Goal: Check status: Check status

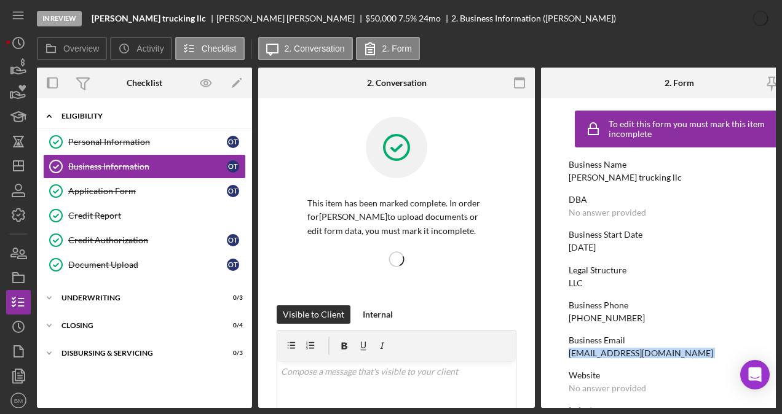
scroll to position [630, 0]
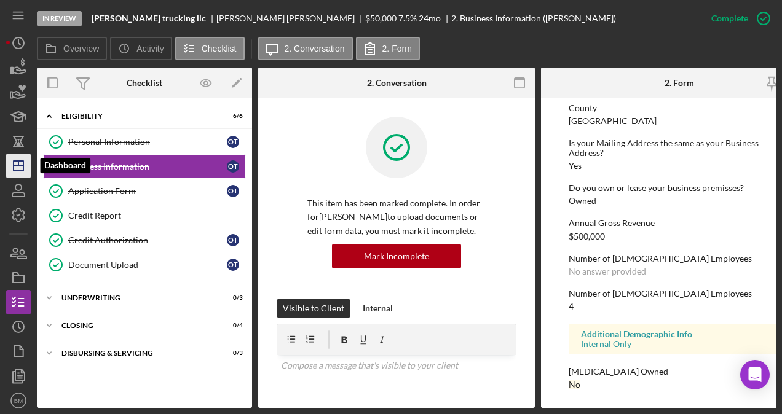
click at [23, 157] on icon "Icon/Dashboard" at bounding box center [18, 166] width 31 height 31
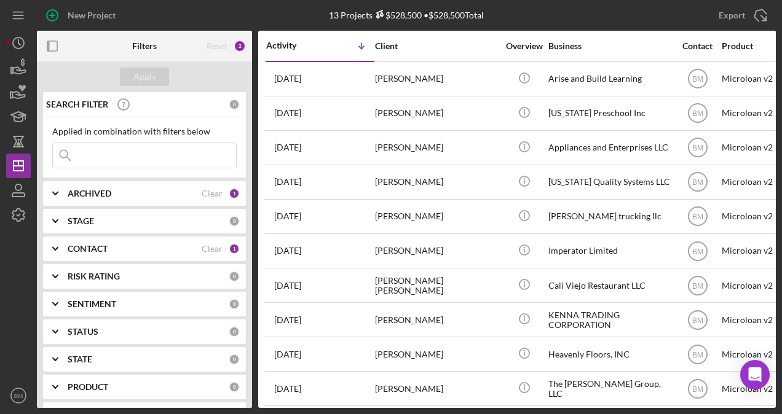
click at [110, 198] on div "ARCHIVED Clear 1" at bounding box center [154, 193] width 172 height 25
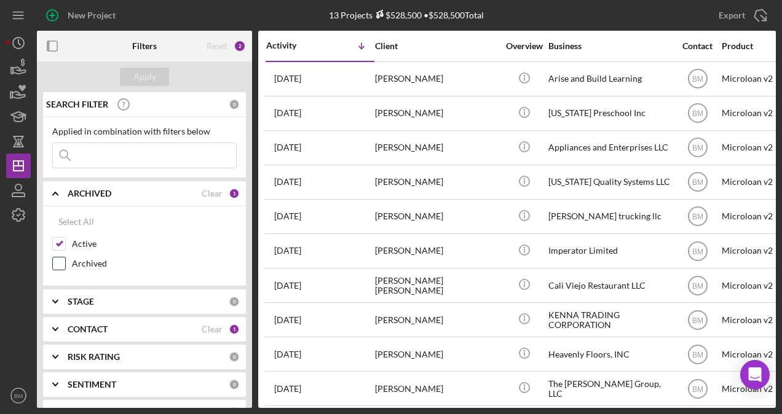
click at [96, 257] on label "Archived" at bounding box center [154, 263] width 165 height 12
click at [65, 257] on input "Archived" at bounding box center [59, 263] width 12 height 12
checkbox input "true"
click at [146, 82] on div "Apply" at bounding box center [144, 77] width 23 height 18
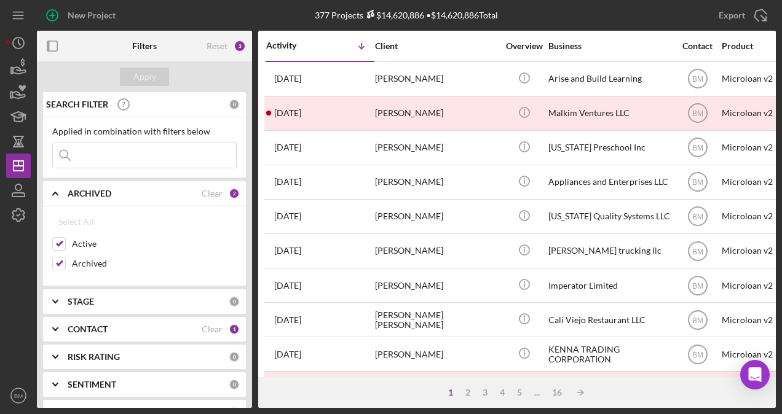
click at [141, 155] on input at bounding box center [144, 155] width 183 height 25
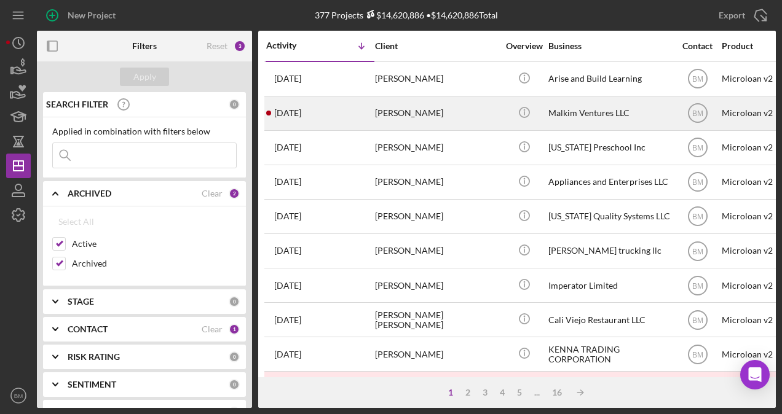
click at [594, 107] on div "Malkim Ventures LLC" at bounding box center [609, 113] width 123 height 33
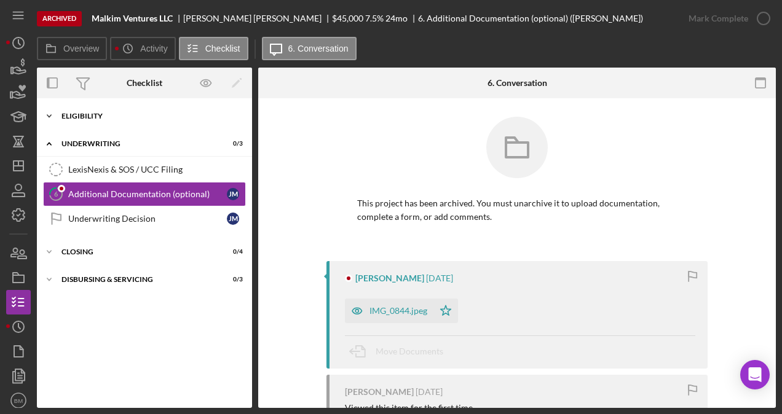
click at [88, 120] on div "Icon/Expander Eligibility 6 / 6" at bounding box center [144, 116] width 215 height 25
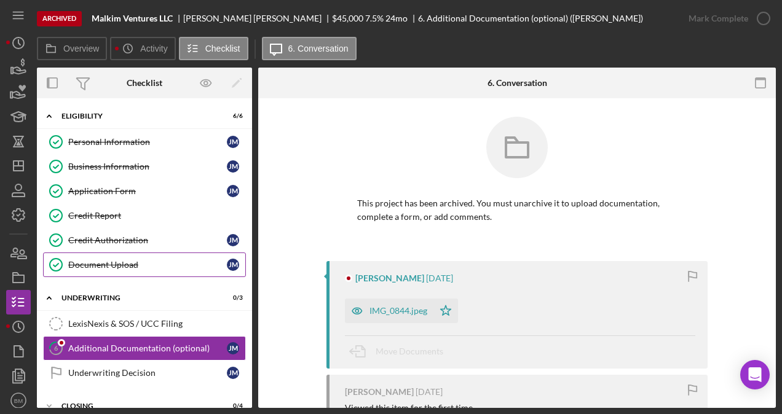
click at [126, 260] on div "Document Upload" at bounding box center [147, 265] width 159 height 10
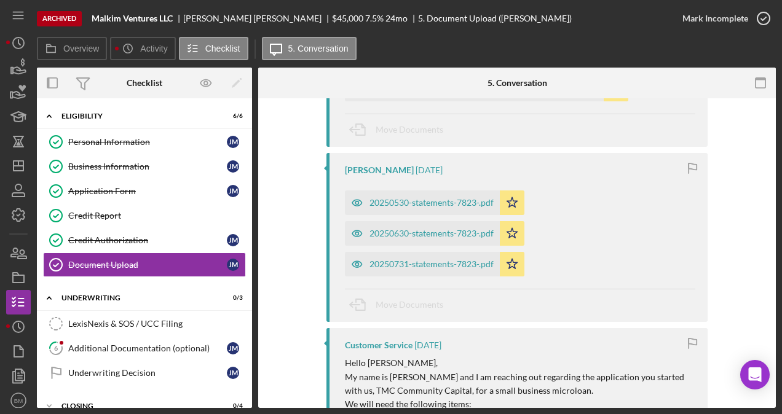
scroll to position [810, 0]
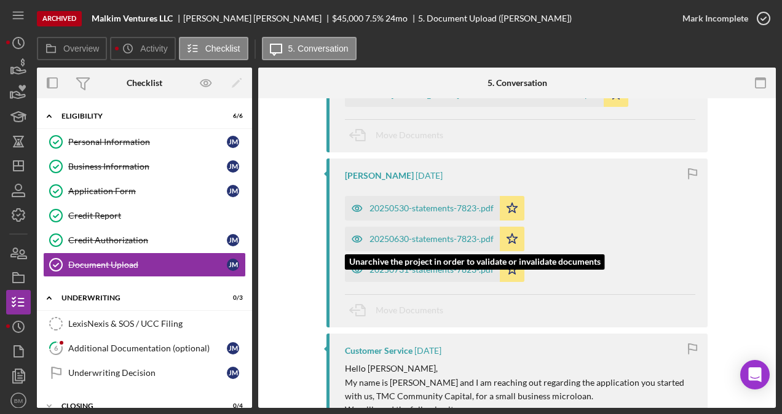
click at [414, 232] on div "20250630-statements-7823-.pdf" at bounding box center [422, 239] width 155 height 25
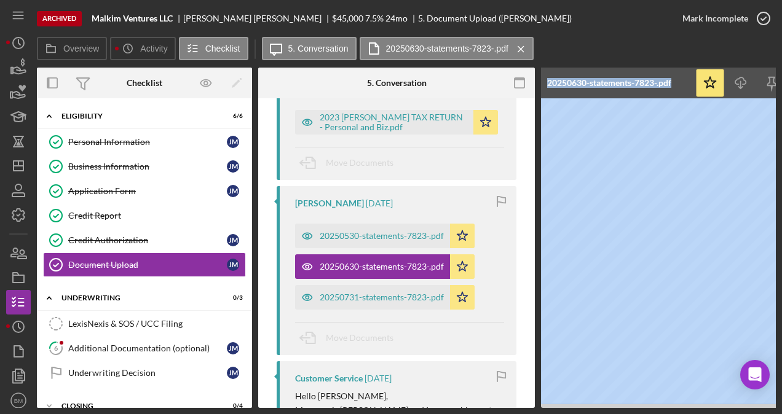
drag, startPoint x: 528, startPoint y: 408, endPoint x: 586, endPoint y: 405, distance: 58.5
click at [114, 275] on div "Archived Malkim Ventures LLC [PERSON_NAME] $45,000 7.5 % 24 mo 5. Document Uplo…" at bounding box center [391, 207] width 782 height 414
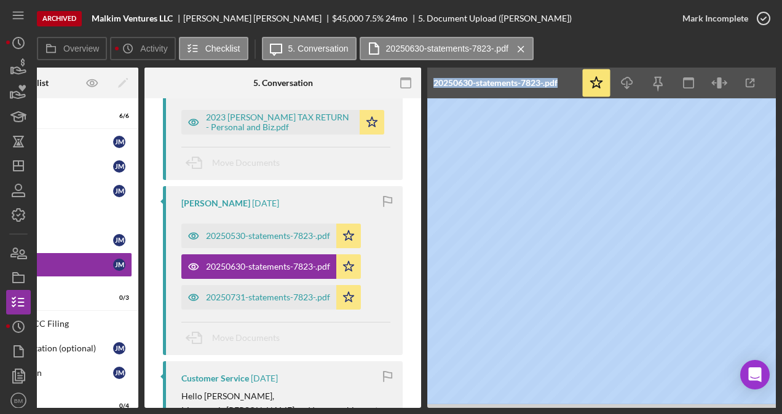
scroll to position [0, 134]
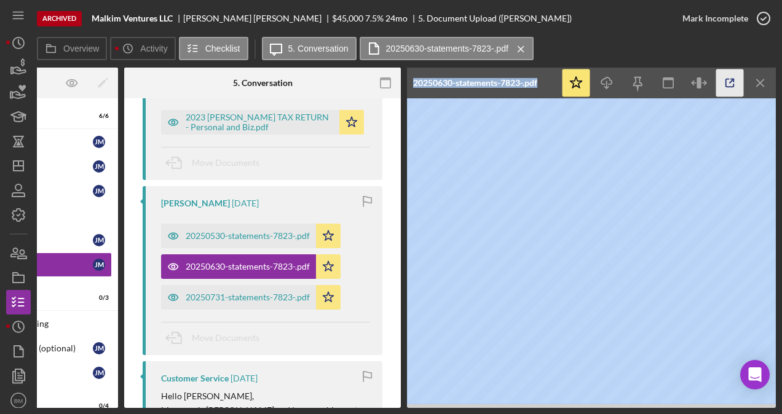
click at [735, 92] on icon "button" at bounding box center [730, 83] width 28 height 28
click at [762, 77] on icon "Icon/Menu Close" at bounding box center [761, 83] width 28 height 28
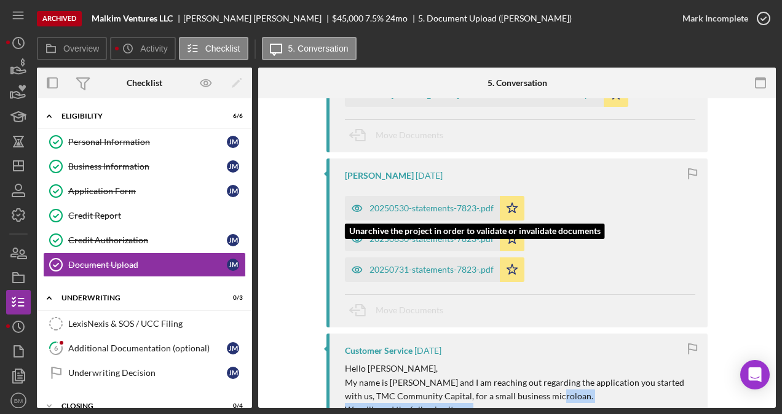
click at [415, 203] on div "20250530-statements-7823-.pdf" at bounding box center [431, 208] width 124 height 10
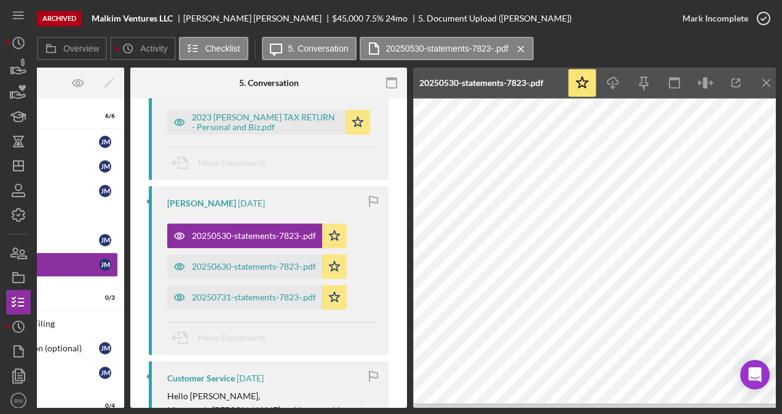
scroll to position [0, 134]
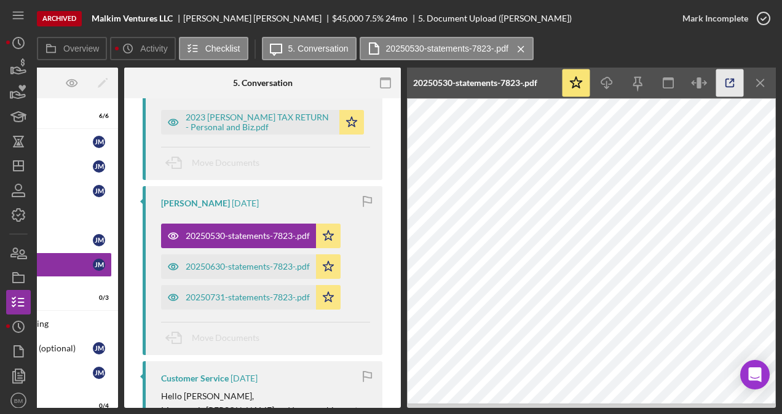
click at [731, 83] on icon "button" at bounding box center [730, 83] width 28 height 28
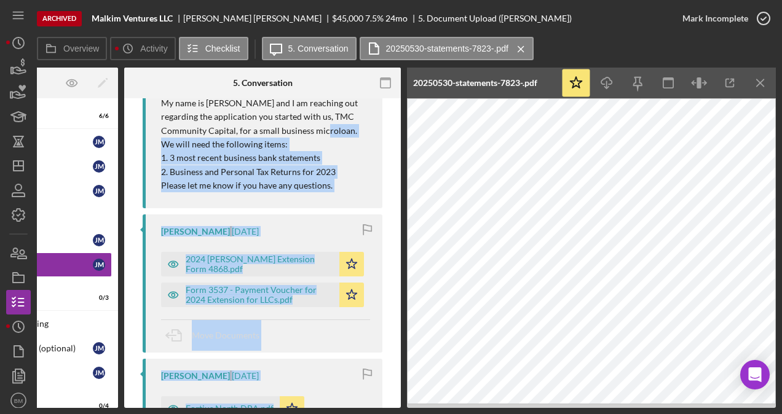
click at [318, 320] on div "Move Documents" at bounding box center [265, 336] width 209 height 33
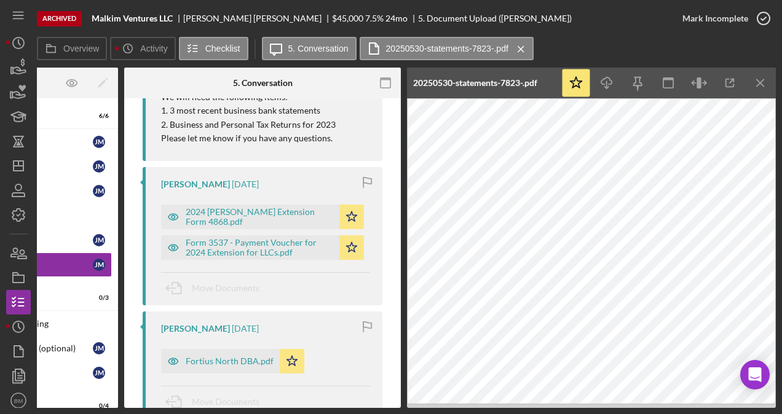
scroll to position [1352, 0]
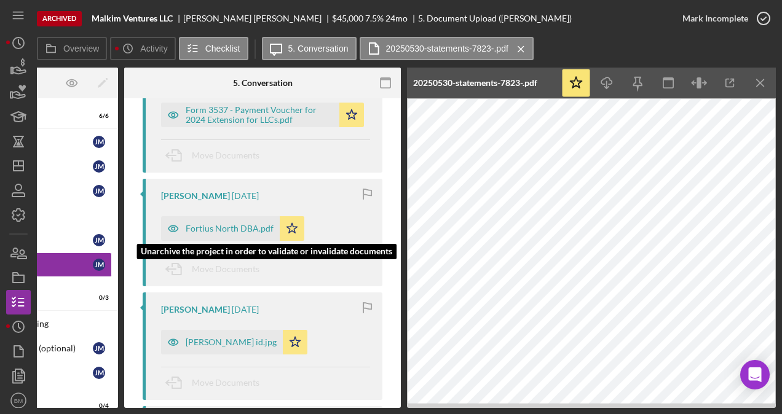
click at [213, 216] on div "Fortius North DBA.pdf" at bounding box center [220, 228] width 119 height 25
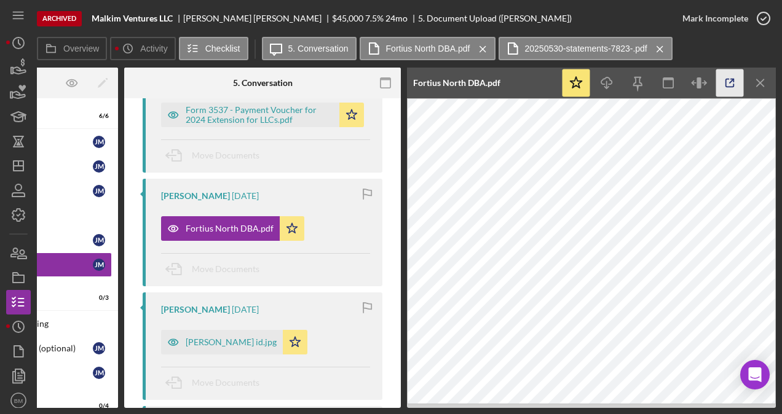
click at [733, 86] on icon "button" at bounding box center [730, 83] width 28 height 28
click at [11, 160] on icon "Icon/Dashboard" at bounding box center [18, 166] width 31 height 31
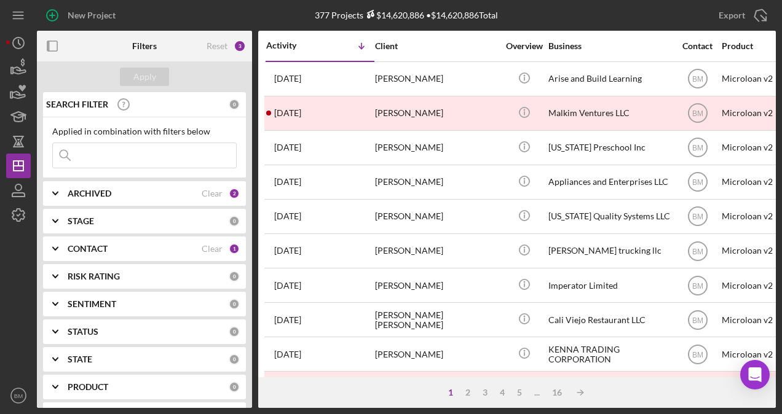
click at [156, 152] on input at bounding box center [144, 155] width 183 height 25
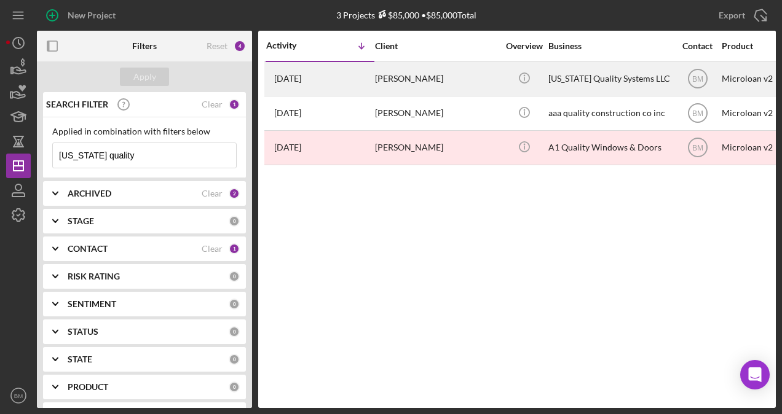
type input "[US_STATE] quality"
click at [600, 84] on div "[US_STATE] Quality Systems LLC" at bounding box center [609, 79] width 123 height 33
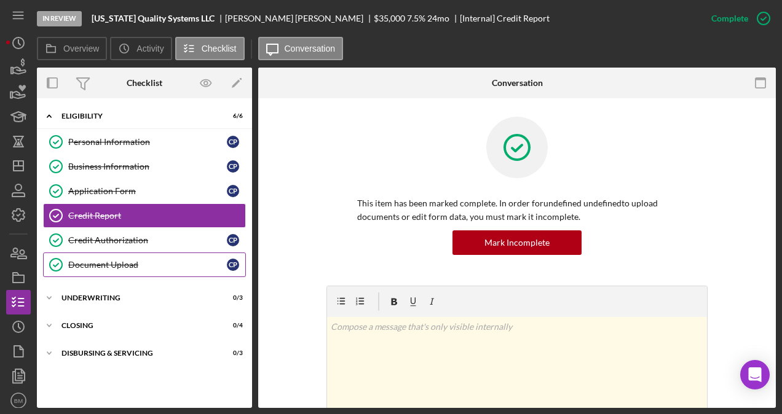
click at [167, 269] on link "Document Upload Document Upload C P" at bounding box center [144, 265] width 203 height 25
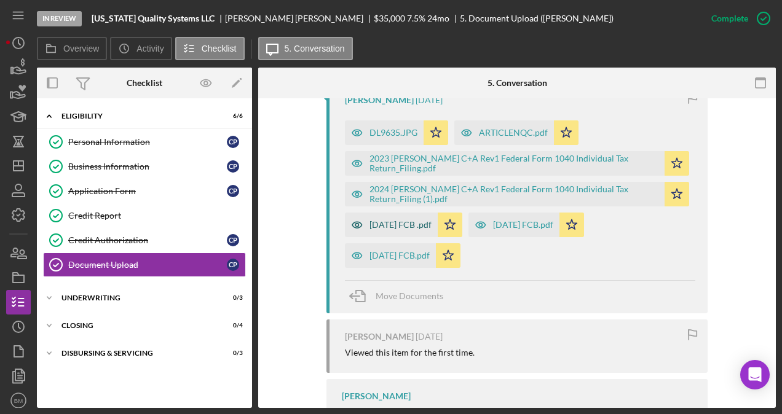
scroll to position [525, 0]
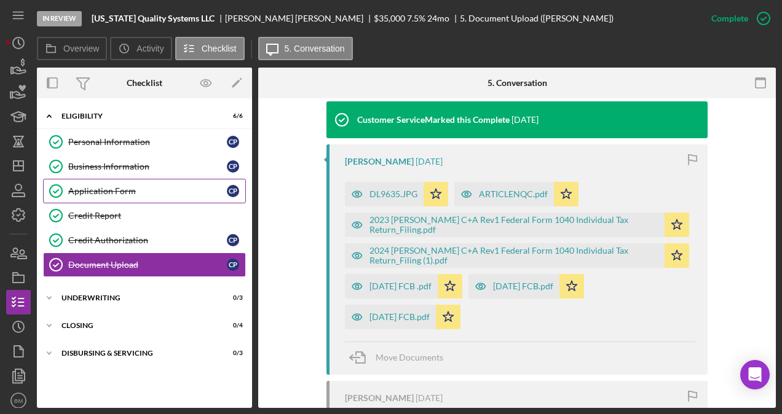
click at [167, 192] on div "Application Form" at bounding box center [147, 191] width 159 height 10
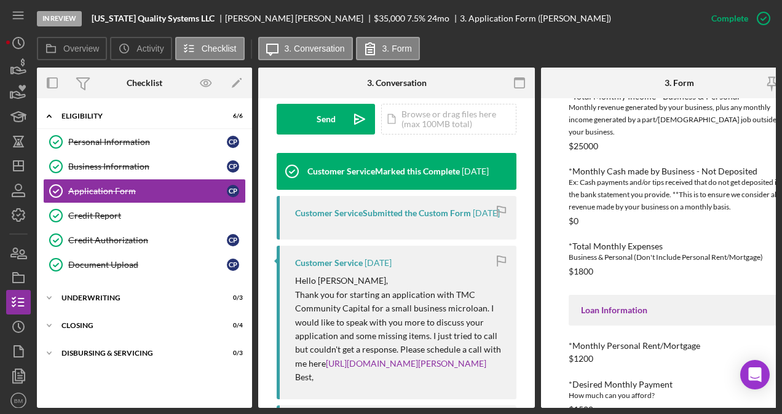
scroll to position [601, 0]
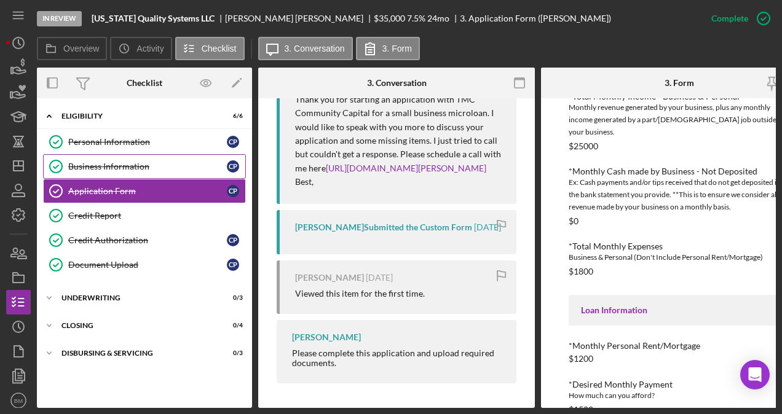
click at [127, 163] on div "Business Information" at bounding box center [147, 167] width 159 height 10
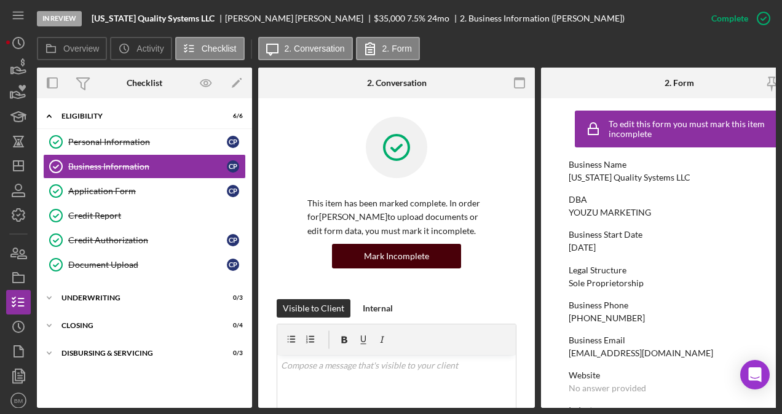
scroll to position [365, 0]
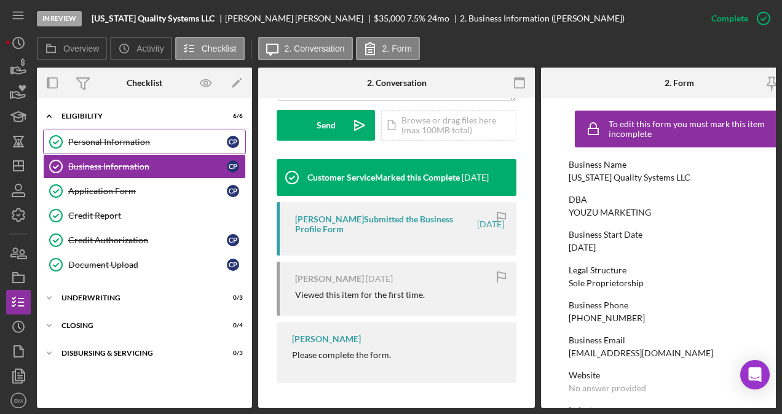
click at [146, 130] on link "Personal Information Personal Information C P" at bounding box center [144, 142] width 203 height 25
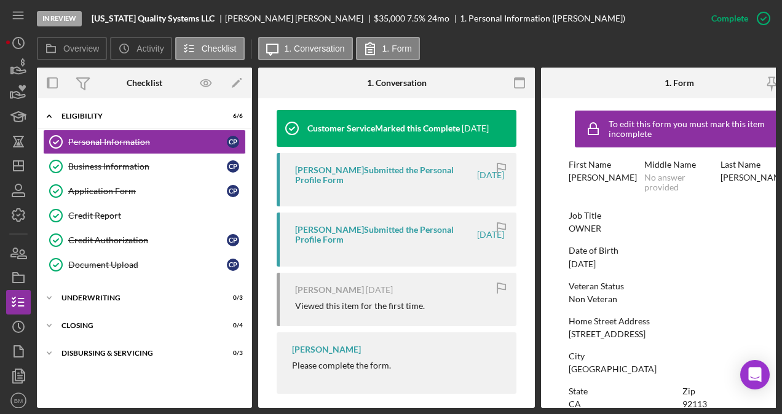
scroll to position [425, 0]
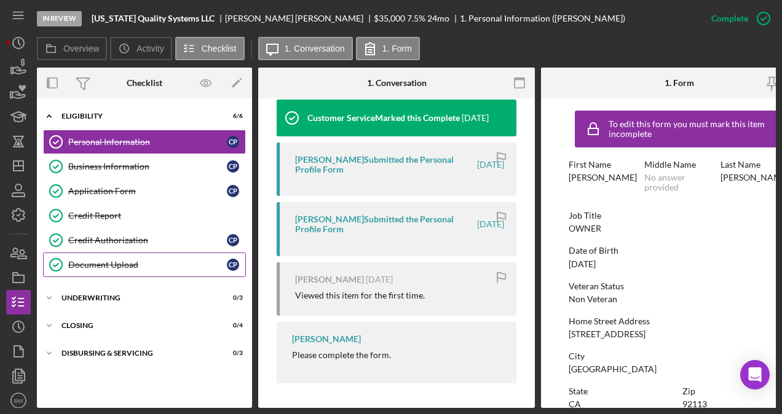
click at [139, 255] on link "Document Upload Document Upload C P" at bounding box center [144, 265] width 203 height 25
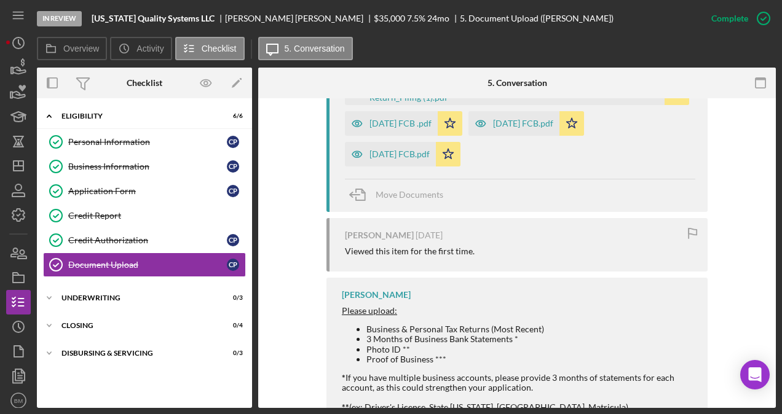
scroll to position [525, 0]
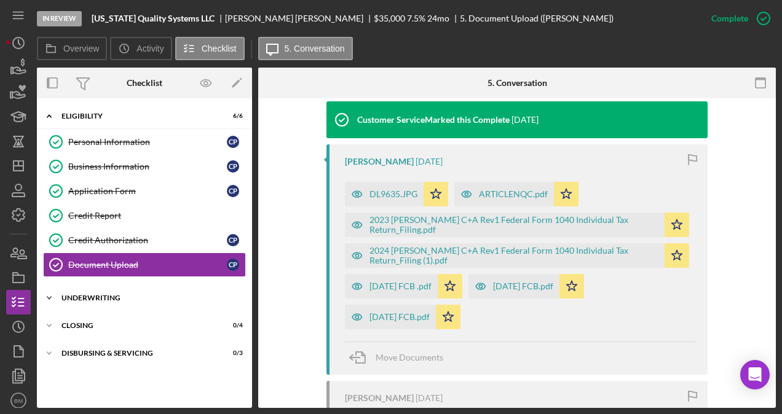
click at [103, 288] on div "Icon/Expander Underwriting 0 / 3" at bounding box center [144, 298] width 215 height 25
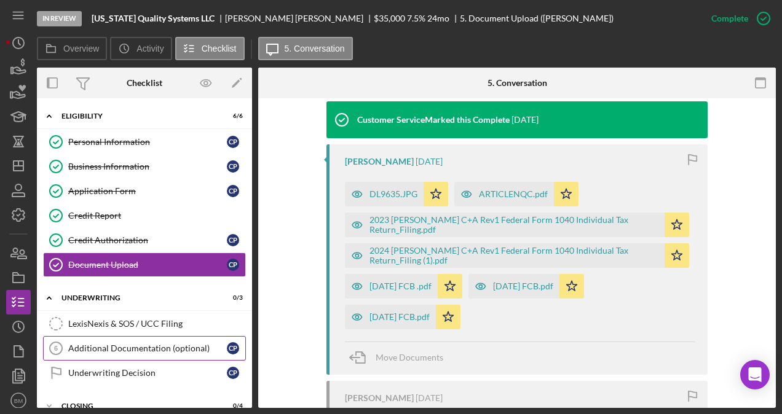
click at [104, 336] on link "Additional Documentation (optional) 6 Additional Documentation (optional) C P" at bounding box center [144, 348] width 203 height 25
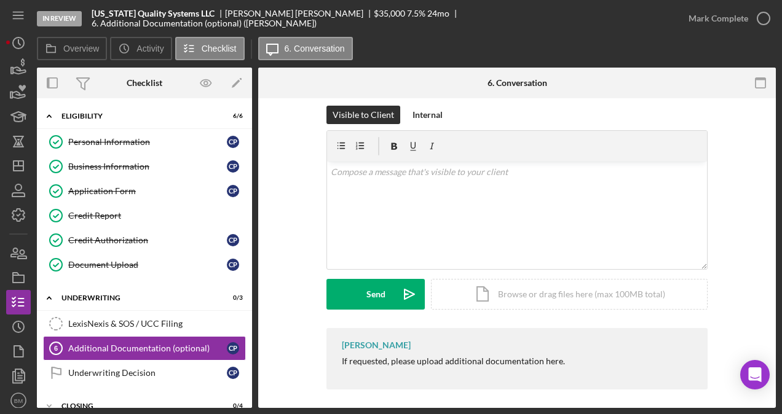
scroll to position [17, 0]
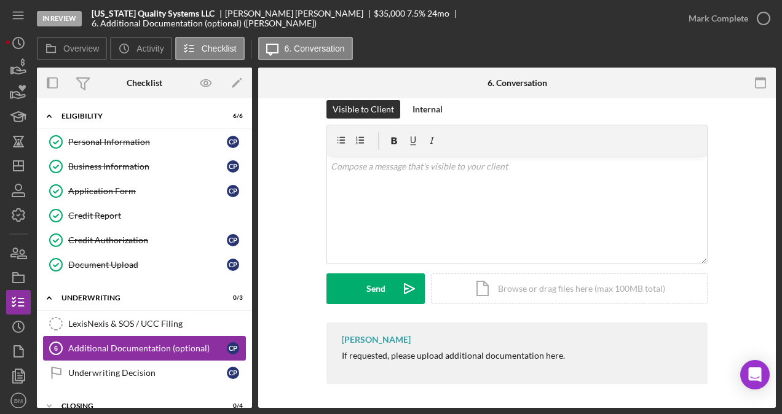
click at [110, 353] on link "Additional Documentation (optional) 6 Additional Documentation (optional) C P" at bounding box center [144, 348] width 203 height 25
click at [103, 368] on div "Underwriting Decision" at bounding box center [147, 373] width 159 height 10
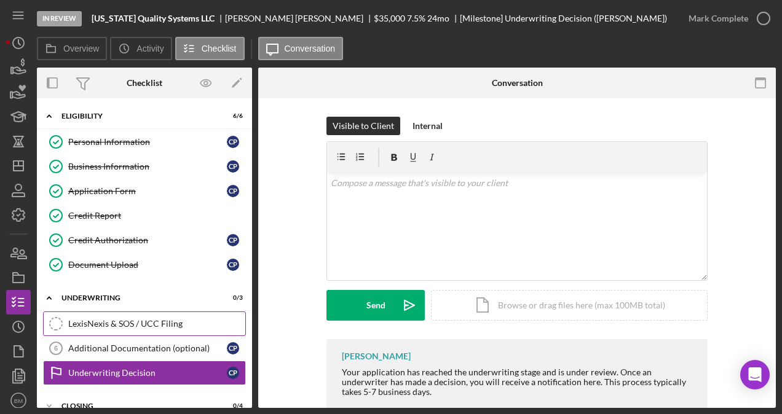
click at [114, 319] on div "LexisNexis & SOS / UCC Filing" at bounding box center [156, 324] width 177 height 10
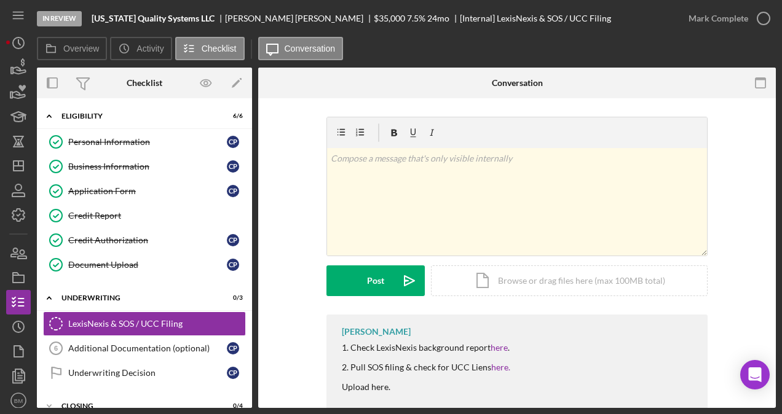
scroll to position [33, 0]
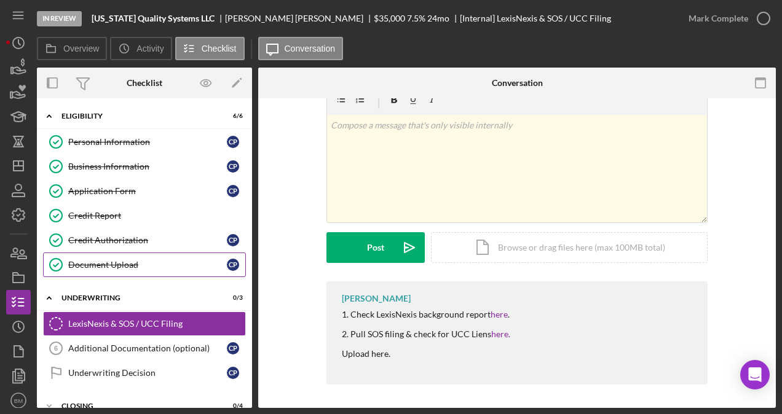
click at [147, 263] on div "Document Upload" at bounding box center [147, 265] width 159 height 10
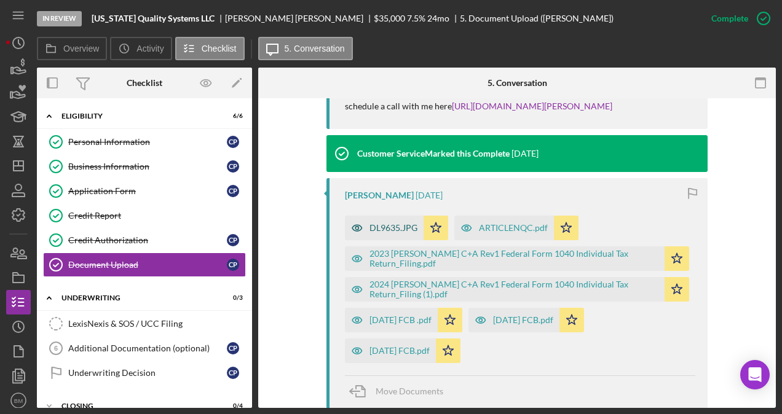
click at [365, 225] on icon "button" at bounding box center [357, 228] width 25 height 25
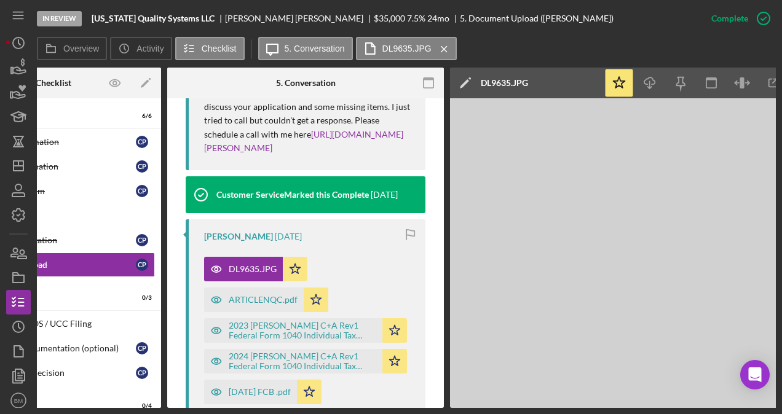
scroll to position [0, 134]
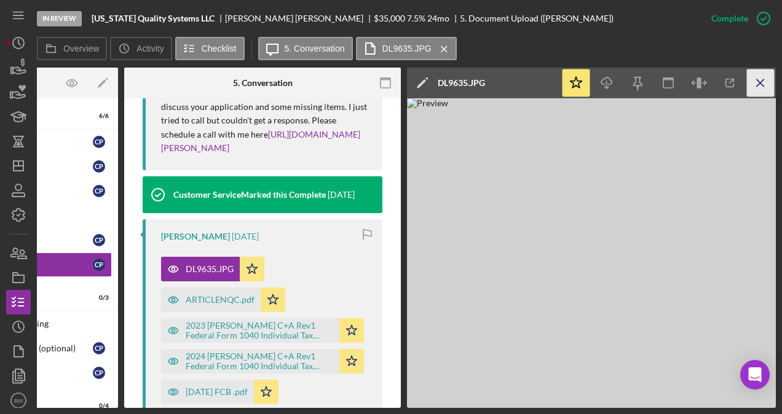
click at [761, 82] on line "button" at bounding box center [759, 82] width 7 height 7
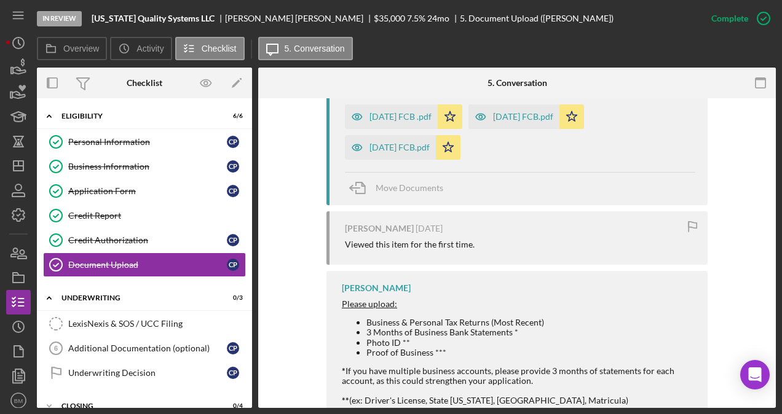
scroll to position [771, 0]
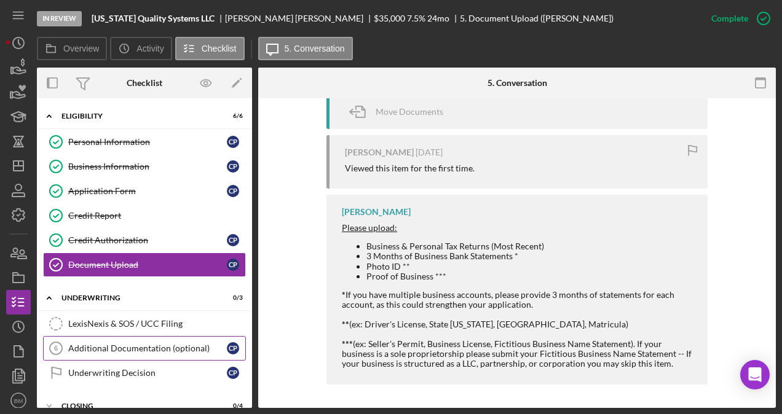
click at [104, 345] on div "Additional Documentation (optional)" at bounding box center [147, 349] width 159 height 10
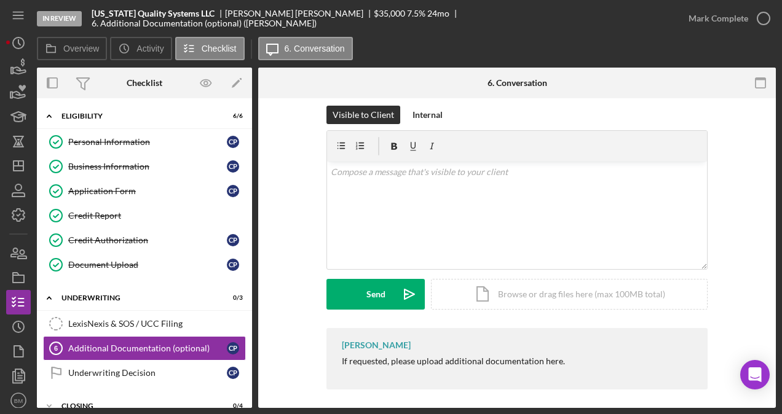
scroll to position [17, 0]
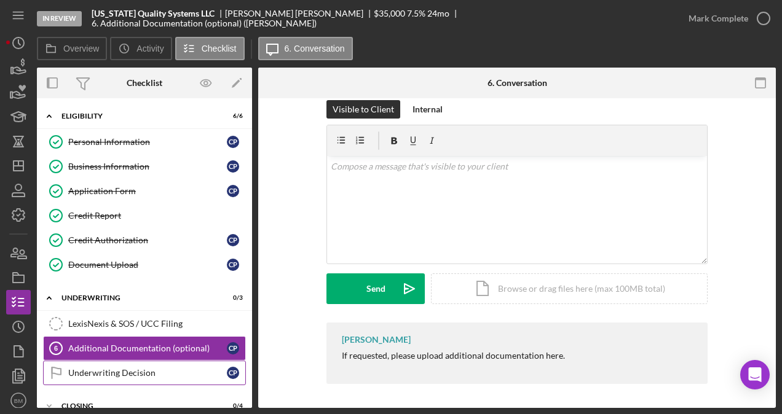
click at [152, 363] on link "Underwriting Decision Underwriting Decision C P" at bounding box center [144, 373] width 203 height 25
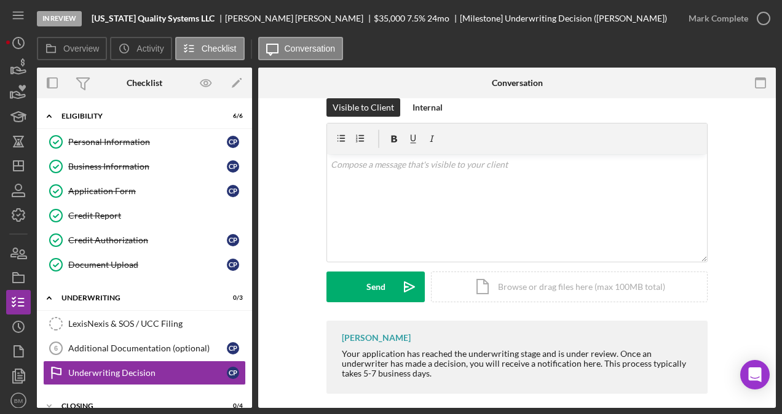
scroll to position [28, 0]
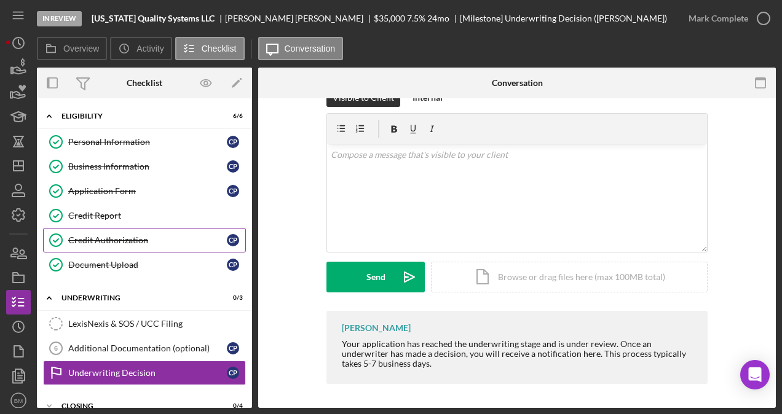
click at [126, 239] on div "Credit Authorization" at bounding box center [147, 240] width 159 height 10
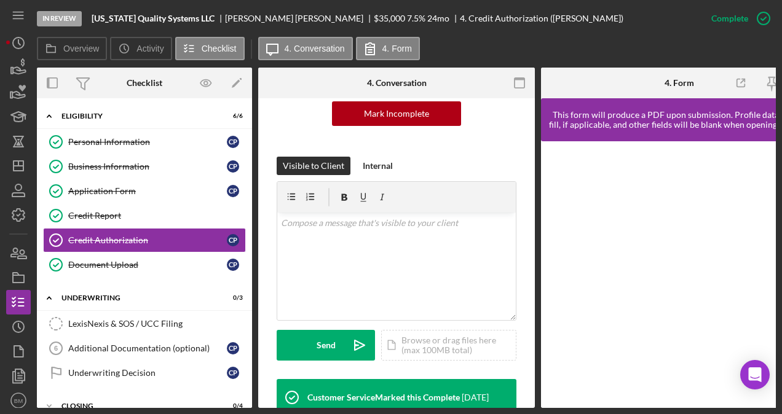
scroll to position [431, 0]
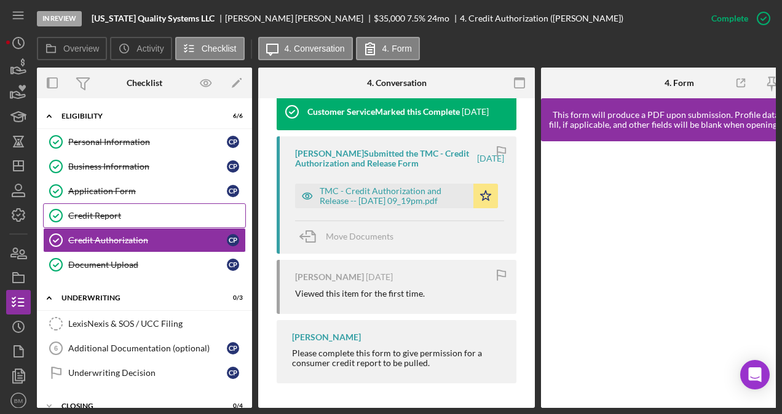
click at [135, 211] on div "Credit Report" at bounding box center [156, 216] width 177 height 10
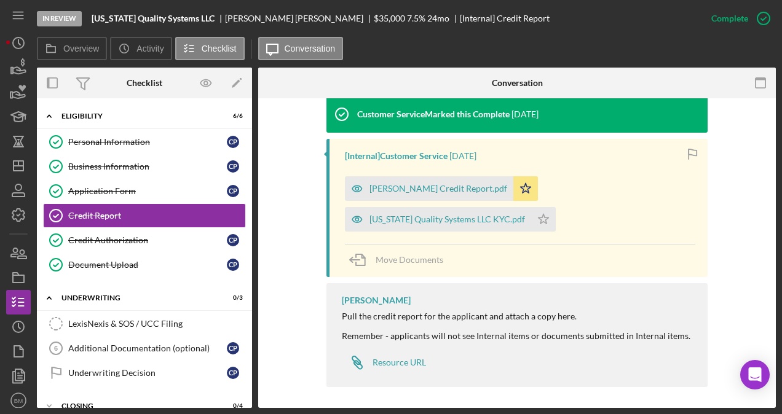
scroll to position [391, 0]
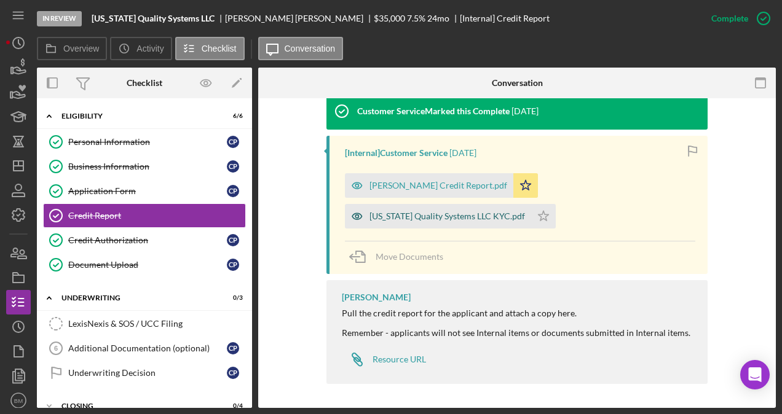
click at [371, 217] on div "[US_STATE] Quality Systems LLC KYC.pdf" at bounding box center [446, 216] width 155 height 10
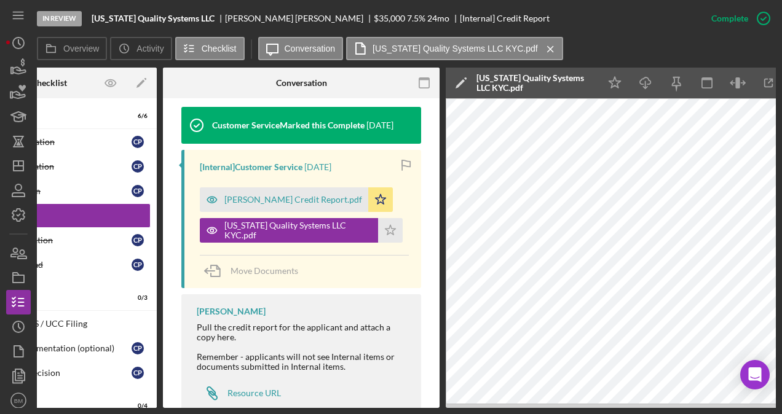
scroll to position [0, 124]
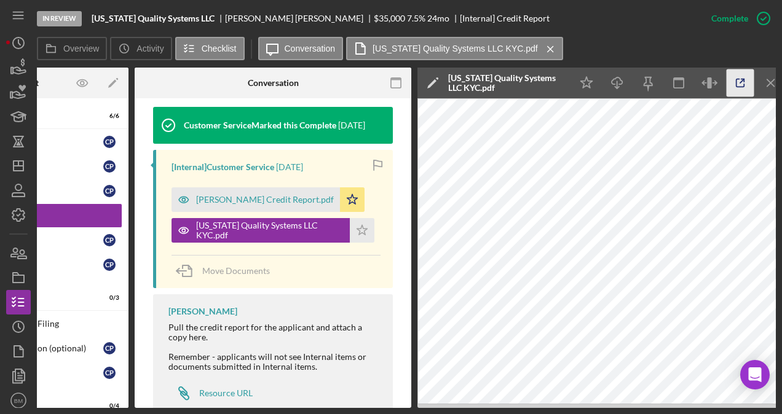
click at [745, 84] on icon "button" at bounding box center [740, 83] width 28 height 28
click at [18, 168] on icon "Icon/Dashboard" at bounding box center [18, 166] width 31 height 31
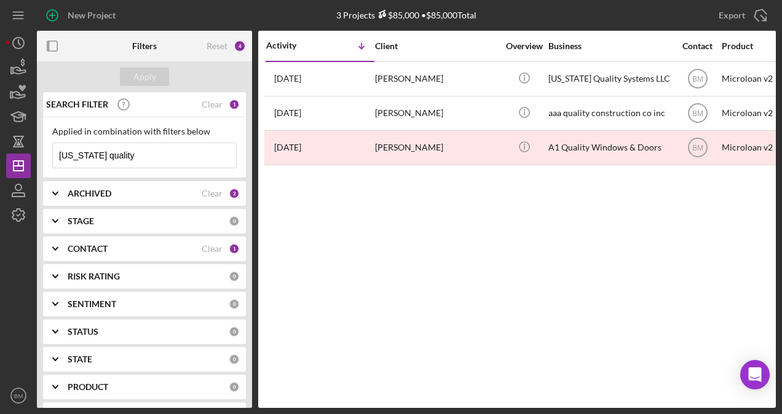
click at [163, 147] on input "[US_STATE] quality" at bounding box center [144, 155] width 183 height 25
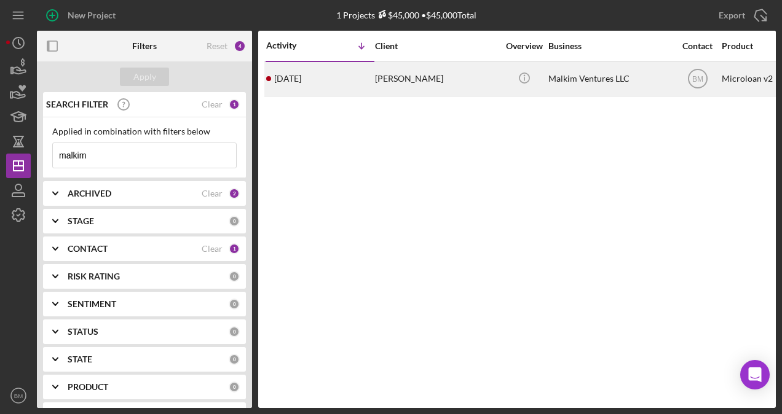
type input "malkim"
click at [411, 90] on div "[PERSON_NAME]" at bounding box center [436, 79] width 123 height 33
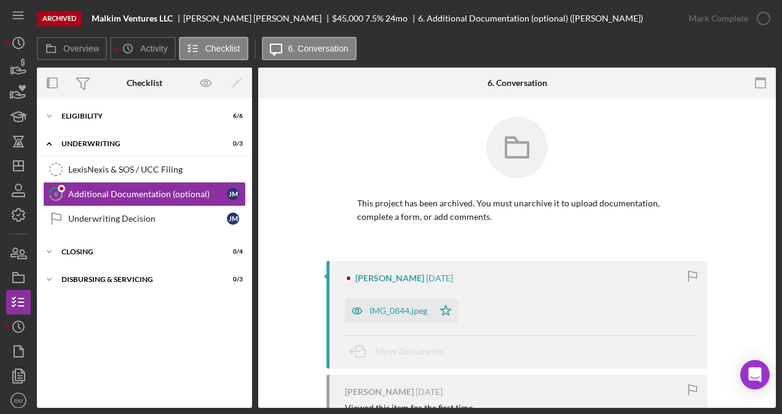
scroll to position [112, 0]
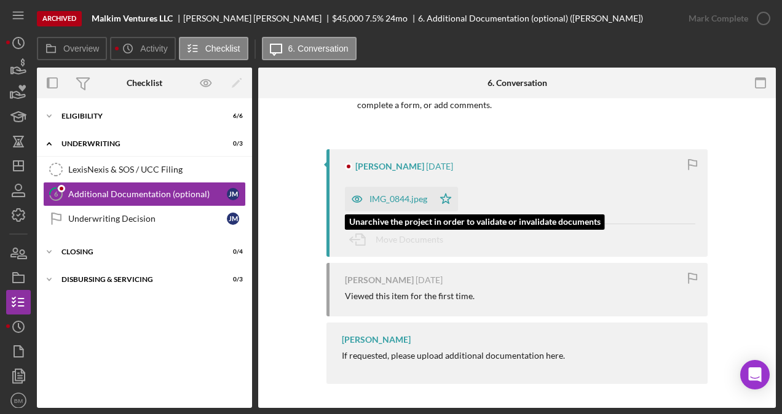
click at [377, 197] on div "IMG_0844.jpeg" at bounding box center [398, 199] width 58 height 10
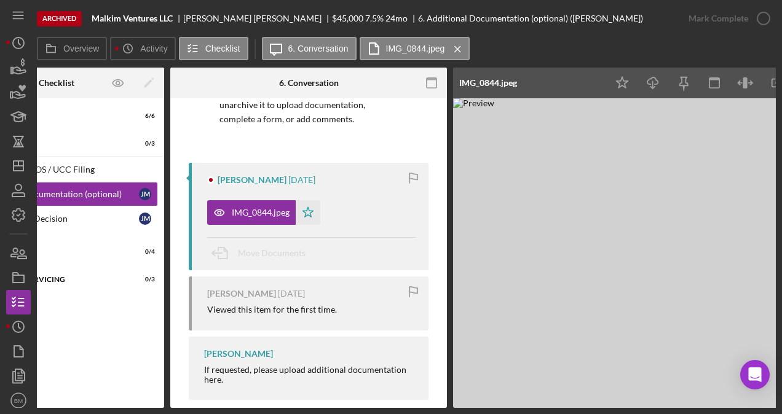
scroll to position [0, 134]
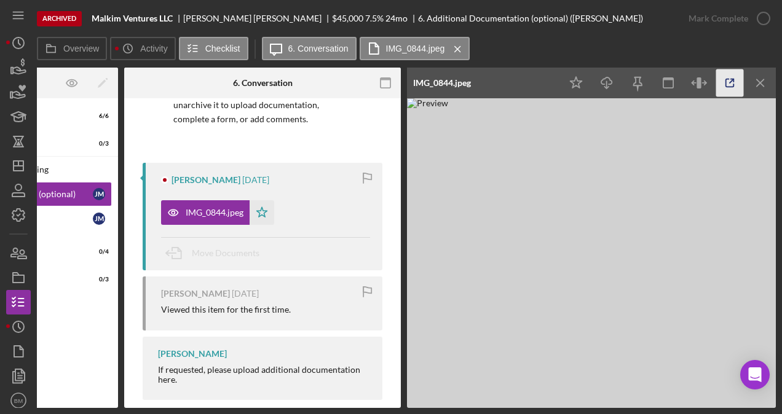
click at [720, 87] on icon "button" at bounding box center [730, 83] width 28 height 28
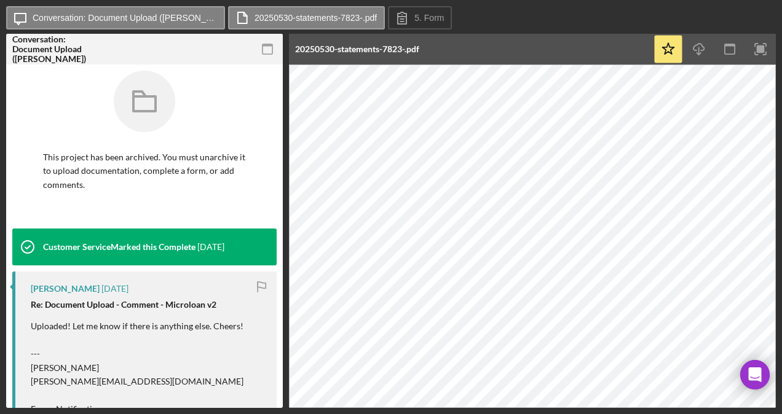
click at [268, 49] on icon "button" at bounding box center [268, 50] width 28 height 28
click at [263, 57] on icon "button" at bounding box center [268, 50] width 28 height 28
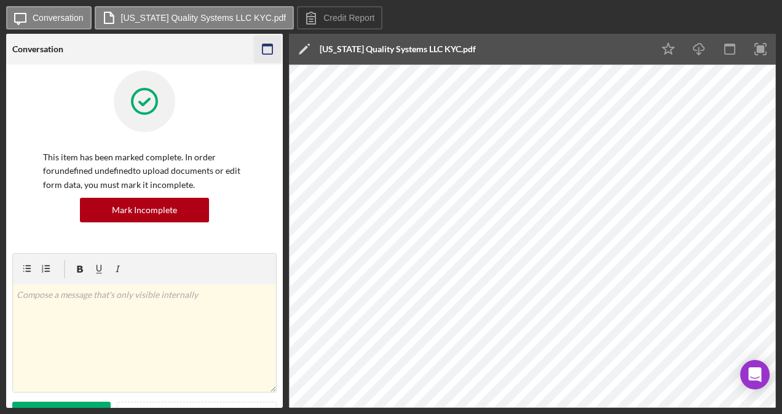
click at [278, 45] on icon "button" at bounding box center [268, 50] width 28 height 28
